Goal: Task Accomplishment & Management: Use online tool/utility

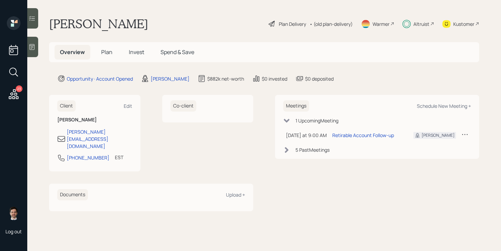
click at [107, 51] on span "Plan" at bounding box center [106, 51] width 11 height 7
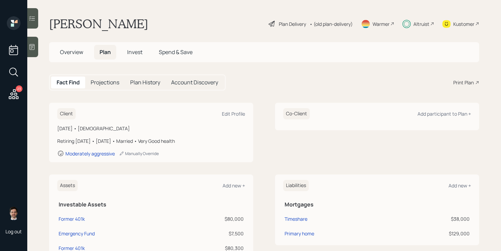
click at [134, 50] on span "Invest" at bounding box center [134, 51] width 15 height 7
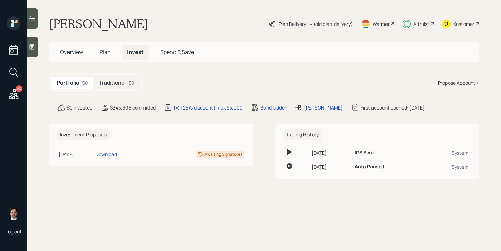
click at [127, 83] on div "Traditional $0" at bounding box center [116, 83] width 46 height 13
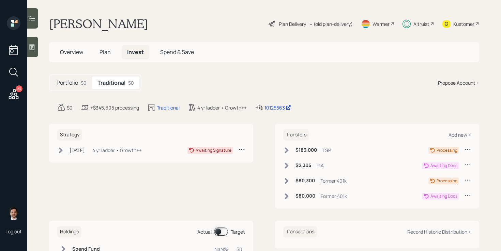
click at [62, 83] on h5 "Portfolio" at bounding box center [67, 83] width 21 height 6
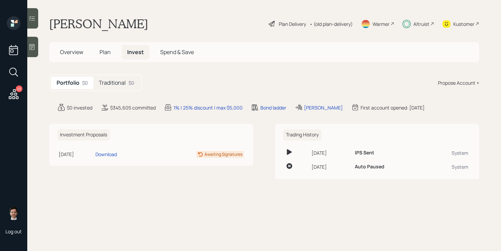
click at [187, 18] on div "[PERSON_NAME] Plan Delivery • (old plan-delivery) Warmer Altruist Kustomer" at bounding box center [264, 23] width 430 height 15
click at [118, 83] on h5 "Traditional" at bounding box center [112, 83] width 27 height 6
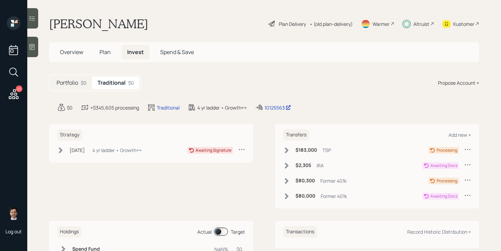
click at [69, 83] on h5 "Portfolio" at bounding box center [67, 83] width 21 height 6
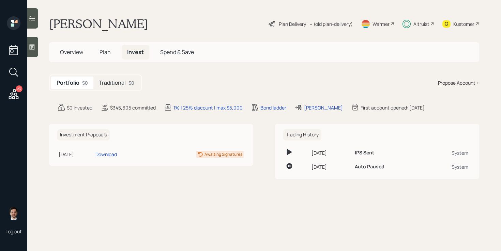
click at [99, 55] on h5 "Plan" at bounding box center [105, 52] width 22 height 15
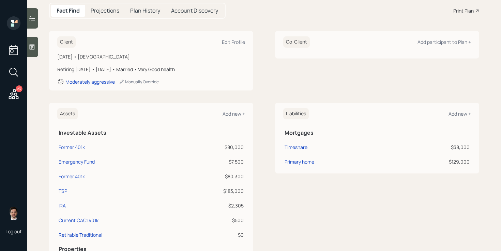
scroll to position [72, 0]
click at [270, 144] on div "Assets Add new + Investable Assets Former 401k $80,000 Emergency Fund $7,500 Fo…" at bounding box center [264, 196] width 430 height 187
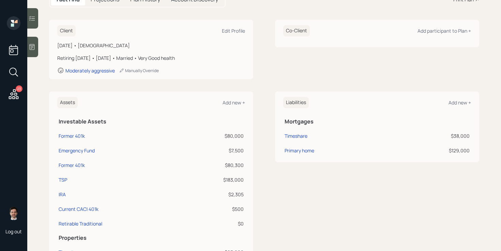
scroll to position [86, 0]
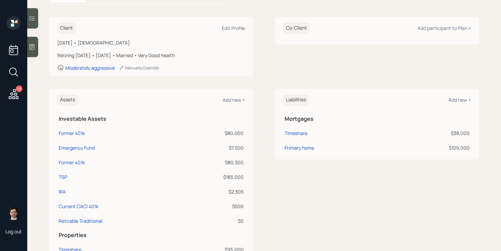
click at [264, 125] on div "Assets Add new + Investable Assets Former 401k $80,000 Emergency Fund $7,500 Fo…" at bounding box center [264, 182] width 430 height 187
click at [263, 45] on div "Client Edit Profile [DATE] • [DEMOGRAPHIC_DATA] Retiring [DATE] • [DATE] • Marr…" at bounding box center [264, 47] width 430 height 60
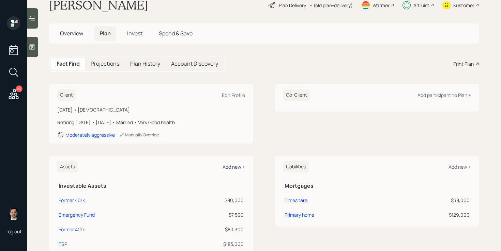
scroll to position [0, 0]
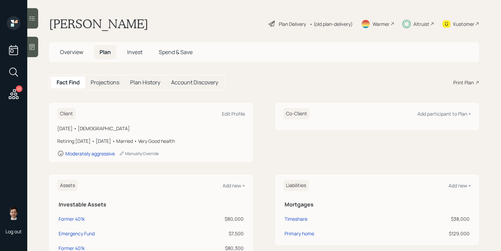
click at [136, 56] on span "Invest" at bounding box center [134, 51] width 15 height 7
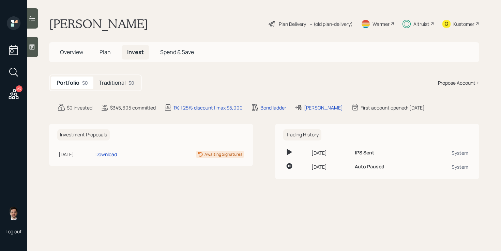
click at [106, 52] on span "Plan" at bounding box center [105, 51] width 11 height 7
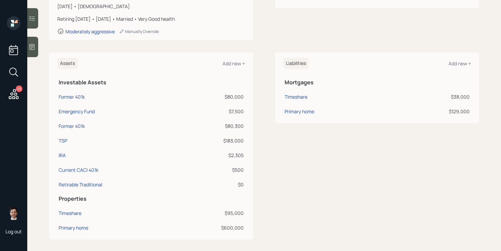
scroll to position [125, 0]
